Goal: Task Accomplishment & Management: Use online tool/utility

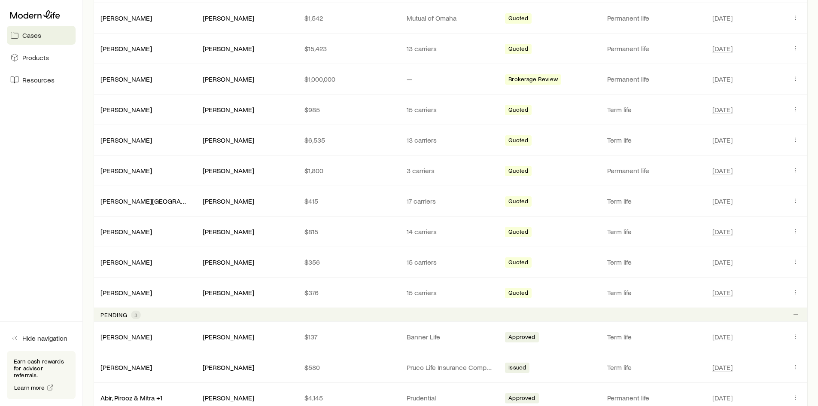
scroll to position [258, 0]
click at [152, 110] on link "[PERSON_NAME]" at bounding box center [127, 108] width 52 height 8
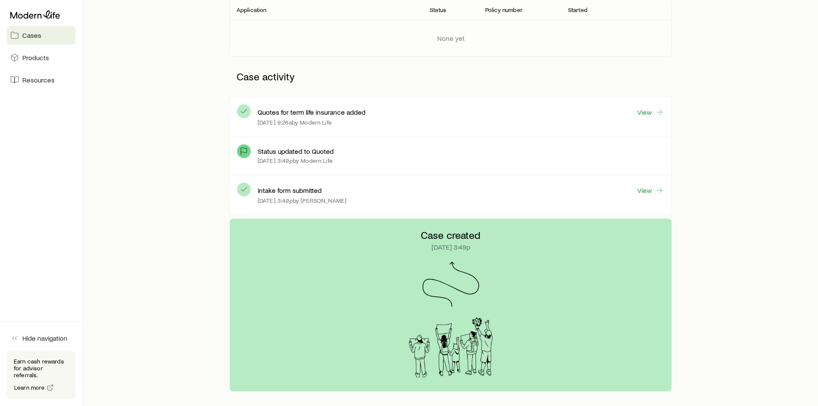
scroll to position [211, 0]
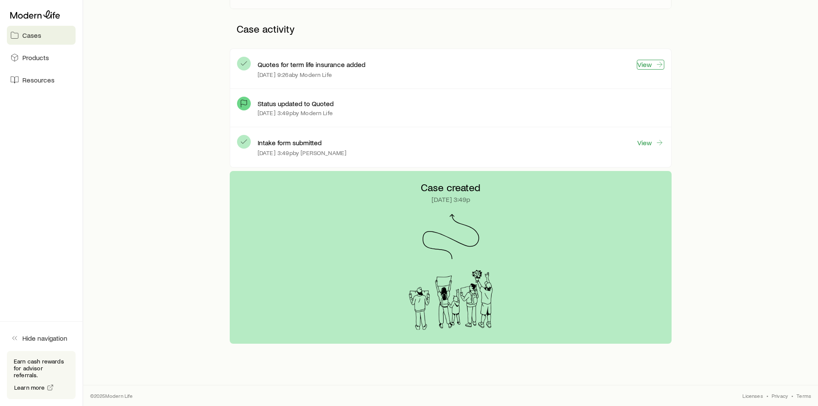
click at [654, 67] on link "View" at bounding box center [650, 65] width 27 height 10
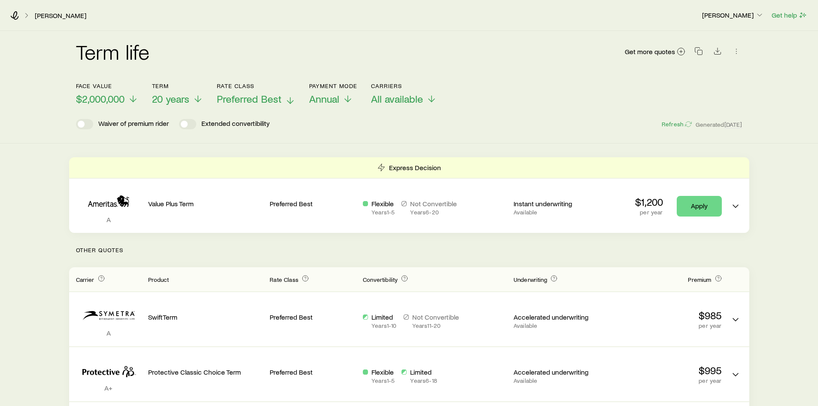
click at [283, 101] on p "Preferred Best" at bounding box center [256, 99] width 79 height 12
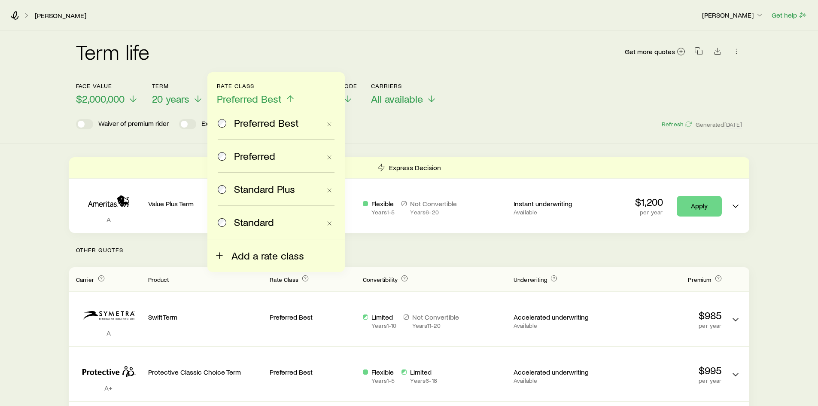
click at [250, 256] on span "Add a rate class" at bounding box center [268, 256] width 73 height 12
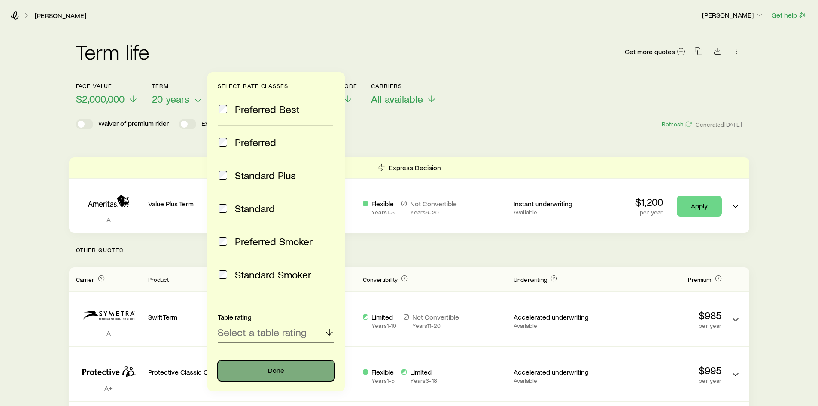
click at [249, 370] on button "Done" at bounding box center [276, 370] width 117 height 21
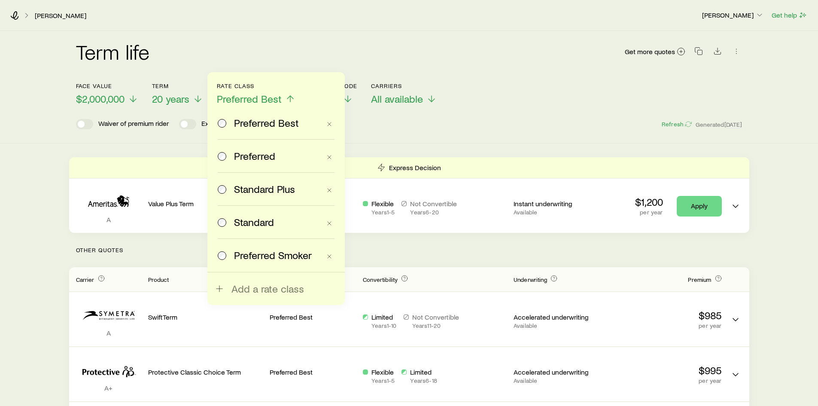
click at [232, 258] on div "Preferred Smoker" at bounding box center [269, 255] width 103 height 12
